Goal: Task Accomplishment & Management: Manage account settings

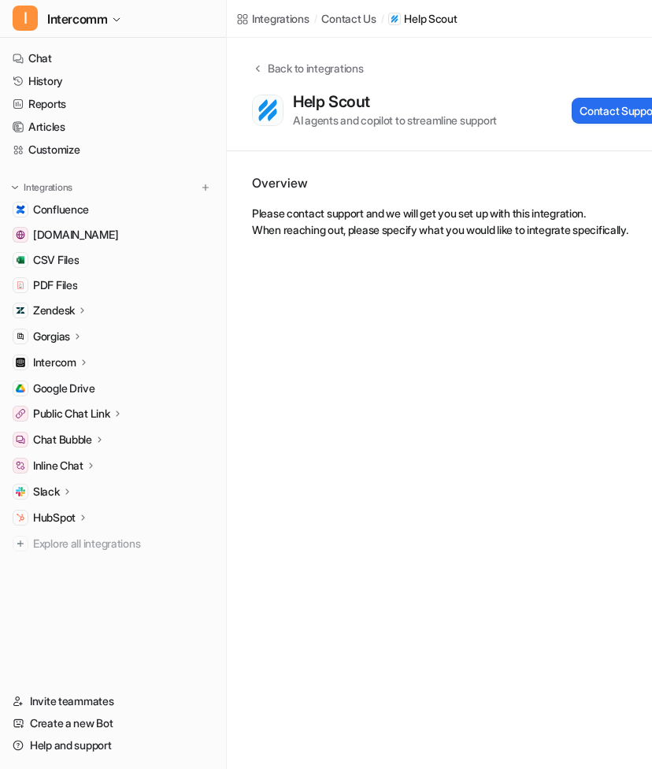
click at [82, 441] on p "Chat Bubble" at bounding box center [62, 440] width 59 height 16
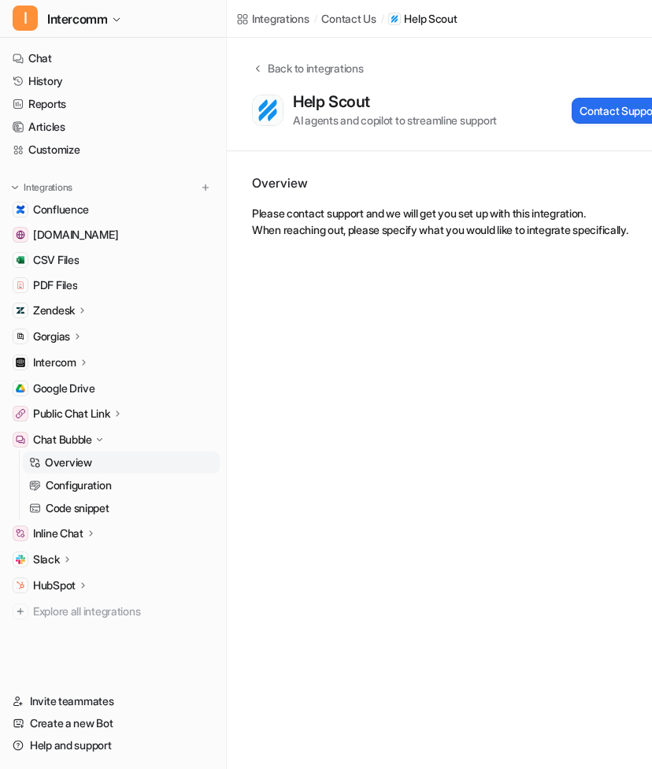
click at [84, 470] on link "Overview" at bounding box center [121, 462] width 197 height 22
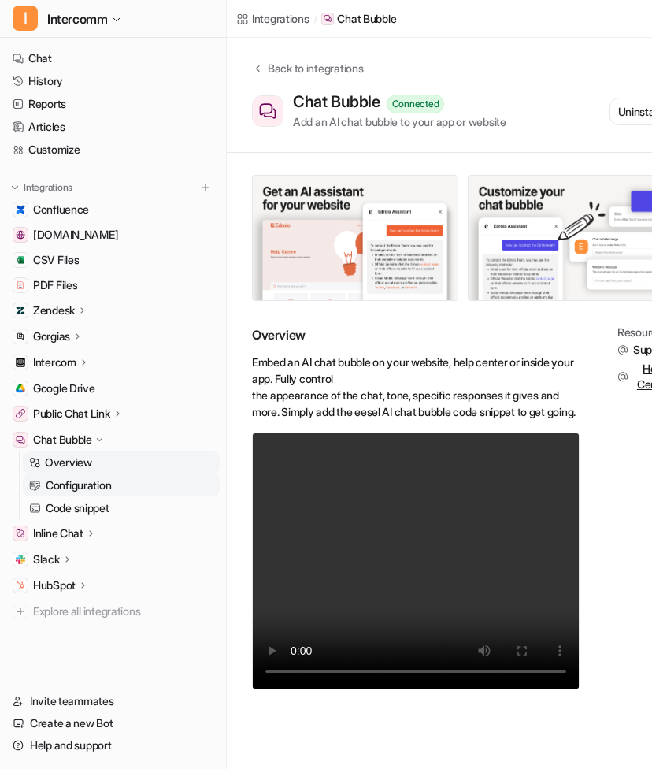
click at [98, 492] on p "Configuration" at bounding box center [78, 485] width 65 height 16
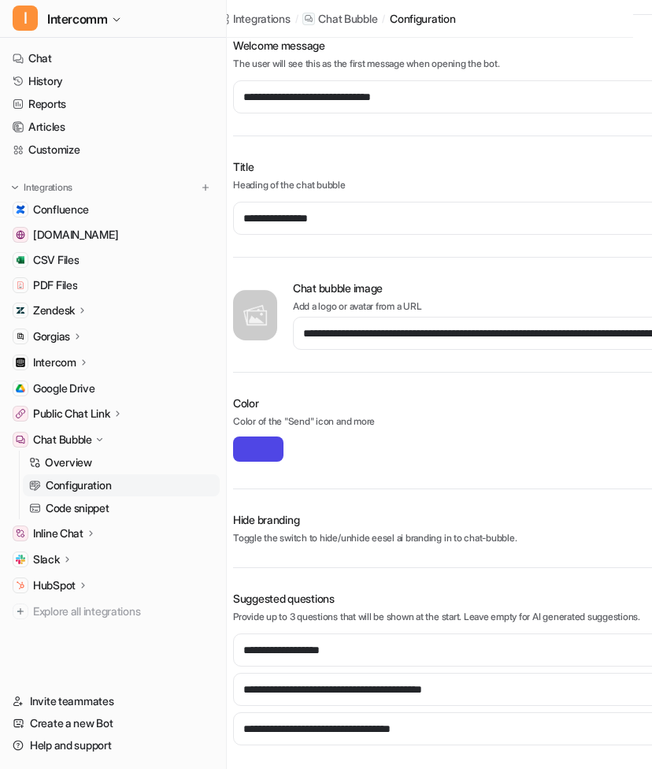
scroll to position [185, 0]
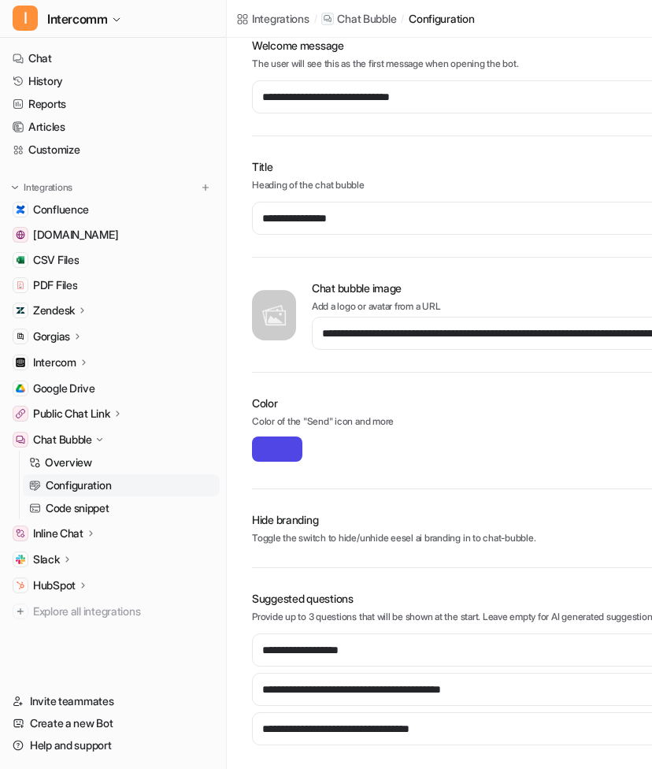
click at [83, 527] on p "Inline Chat" at bounding box center [58, 533] width 50 height 16
click at [104, 572] on p "Configuration" at bounding box center [78, 579] width 65 height 16
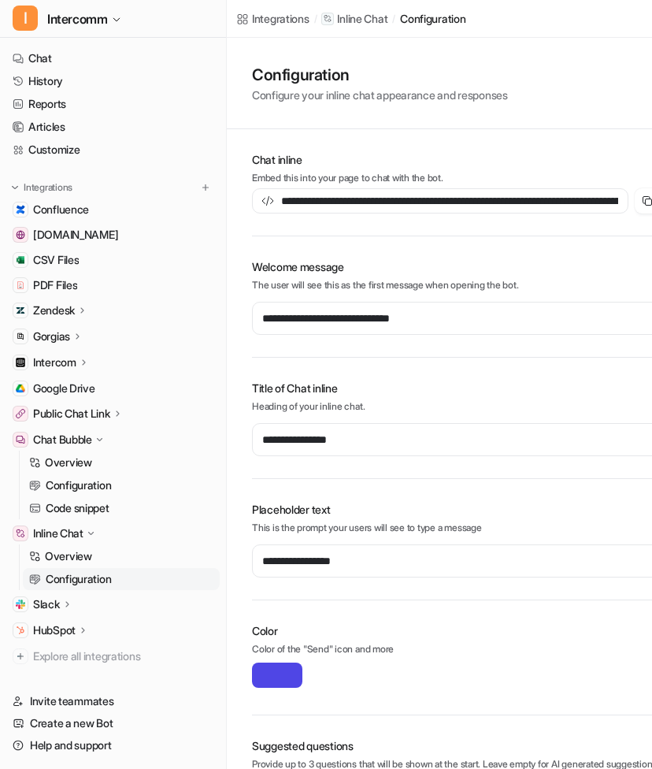
type input "**********"
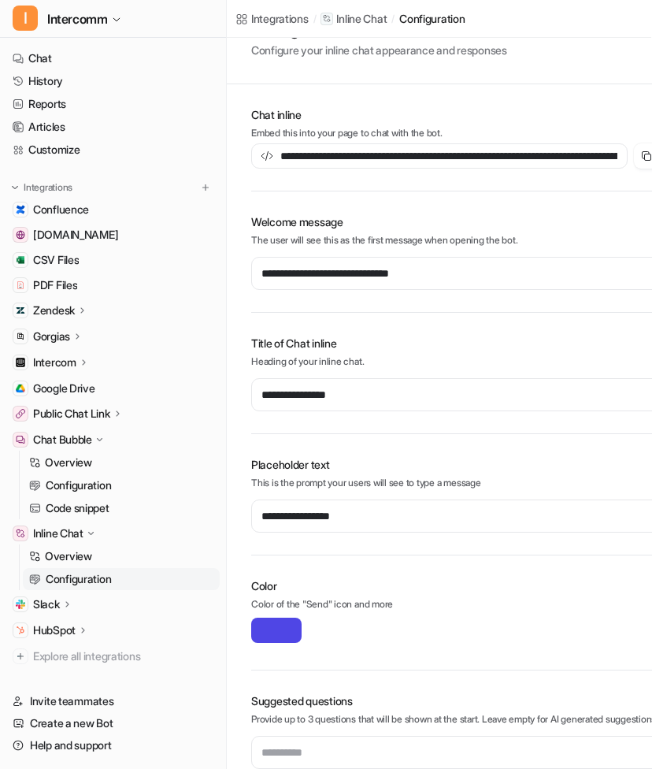
scroll to position [0, 1]
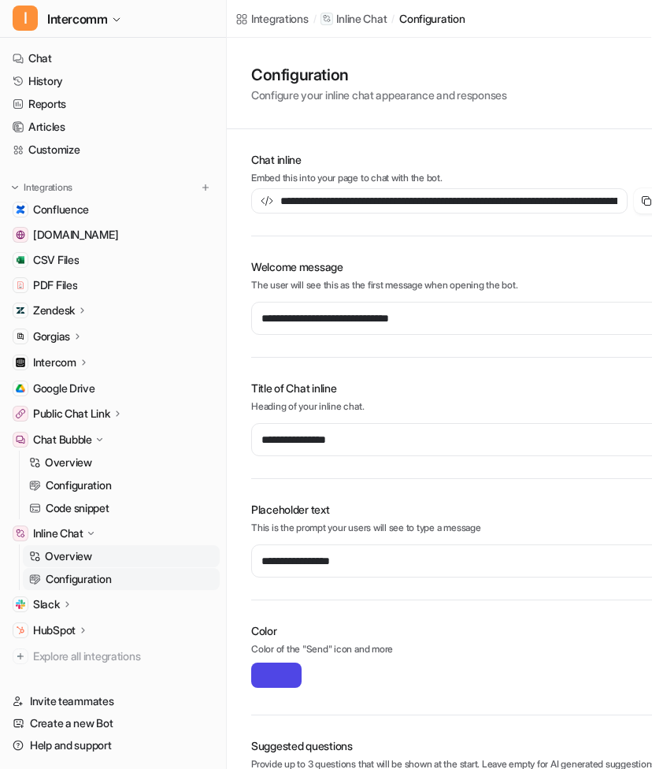
click at [96, 558] on link "Overview" at bounding box center [121, 556] width 197 height 22
click at [97, 558] on link "Overview" at bounding box center [121, 556] width 197 height 22
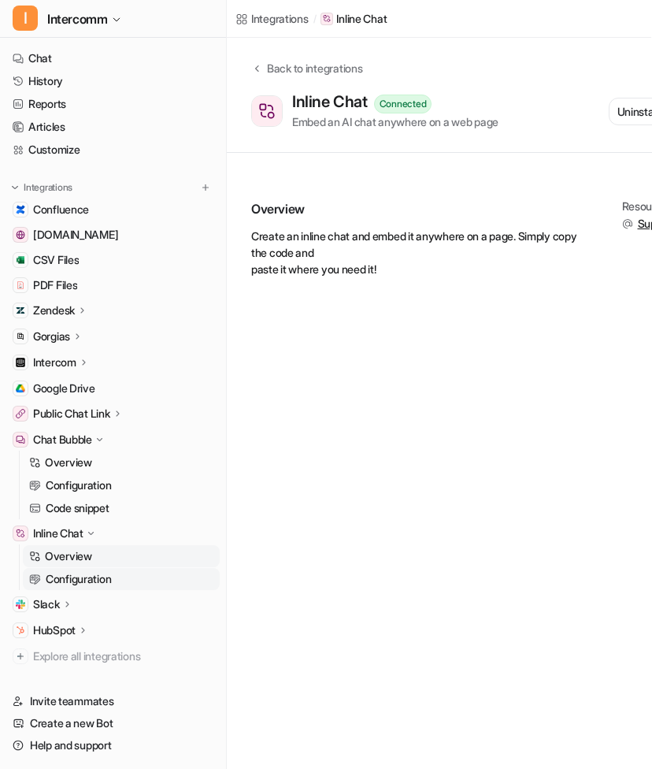
click at [116, 576] on link "Configuration" at bounding box center [121, 579] width 197 height 22
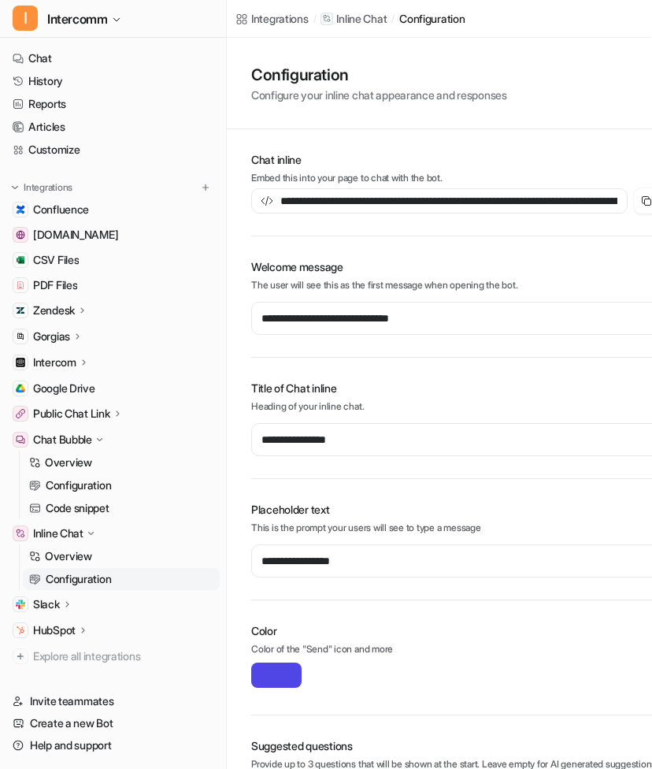
type input "**********"
click at [76, 493] on link "Configuration" at bounding box center [121, 485] width 197 height 22
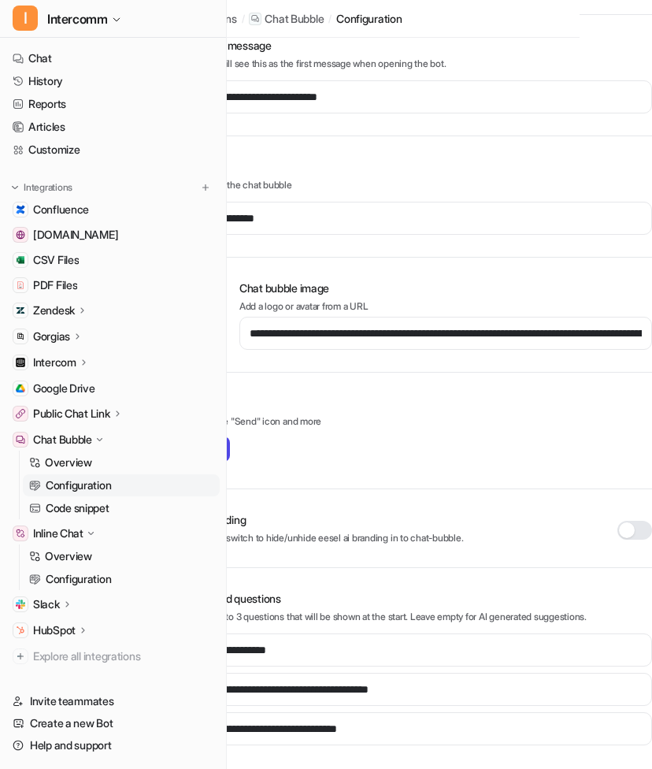
scroll to position [185, 0]
